Goal: Task Accomplishment & Management: Use online tool/utility

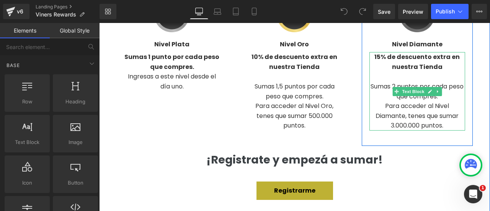
click at [405, 115] on p "Para acceder al Nivel Diamante, tenes que sumar 3.000.000 puntos." at bounding box center [418, 115] width 96 height 29
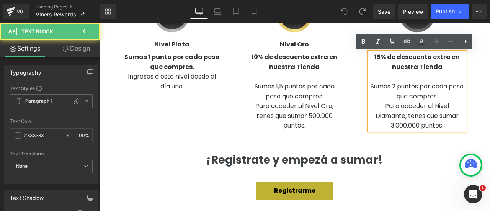
click at [393, 124] on p "Para acceder al Nivel Diamante, tenes que sumar 3.000.000 puntos." at bounding box center [418, 115] width 96 height 29
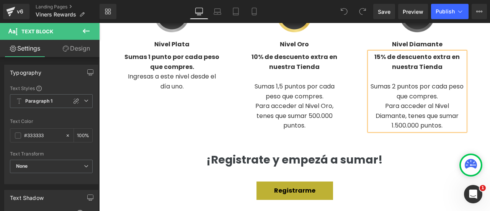
click at [419, 154] on h2 "¡Registrate y empezá a sumar!" at bounding box center [295, 160] width 368 height 20
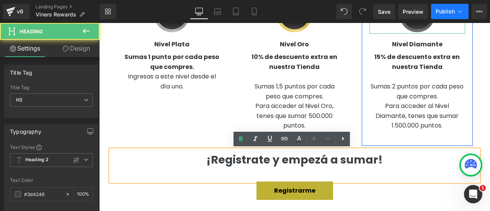
click at [448, 16] on button "Publish" at bounding box center [450, 11] width 38 height 15
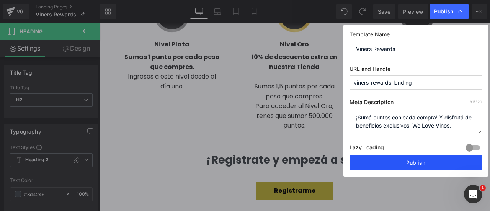
click at [423, 160] on button "Publish" at bounding box center [416, 162] width 133 height 15
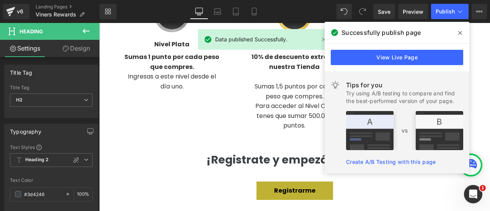
drag, startPoint x: 459, startPoint y: 33, endPoint x: 350, endPoint y: 20, distance: 109.1
click at [459, 33] on icon at bounding box center [461, 33] width 4 height 6
